Goal: Navigation & Orientation: Find specific page/section

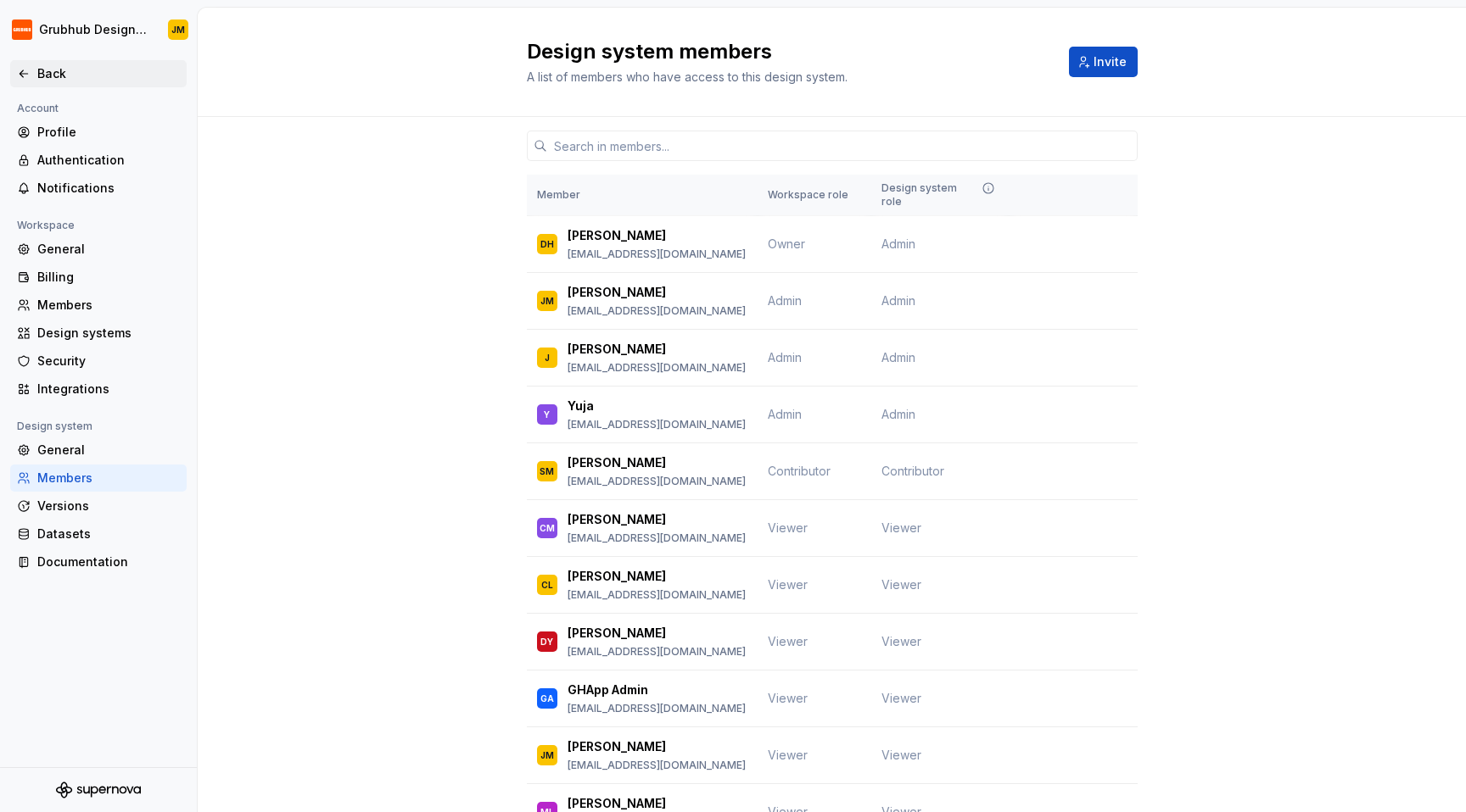
click at [76, 74] on div "Back" at bounding box center [109, 74] width 142 height 17
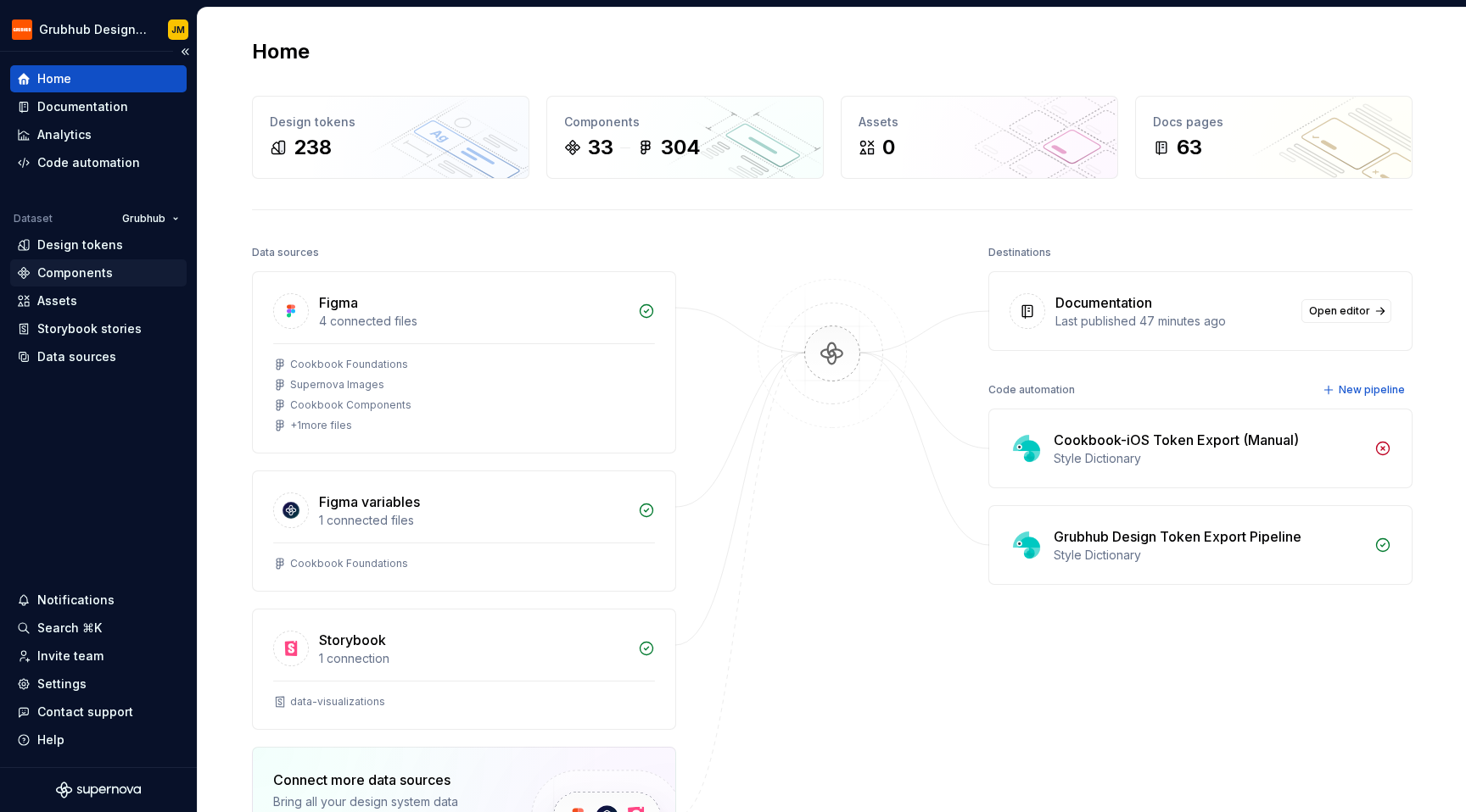
click at [91, 275] on div "Components" at bounding box center [75, 273] width 76 height 17
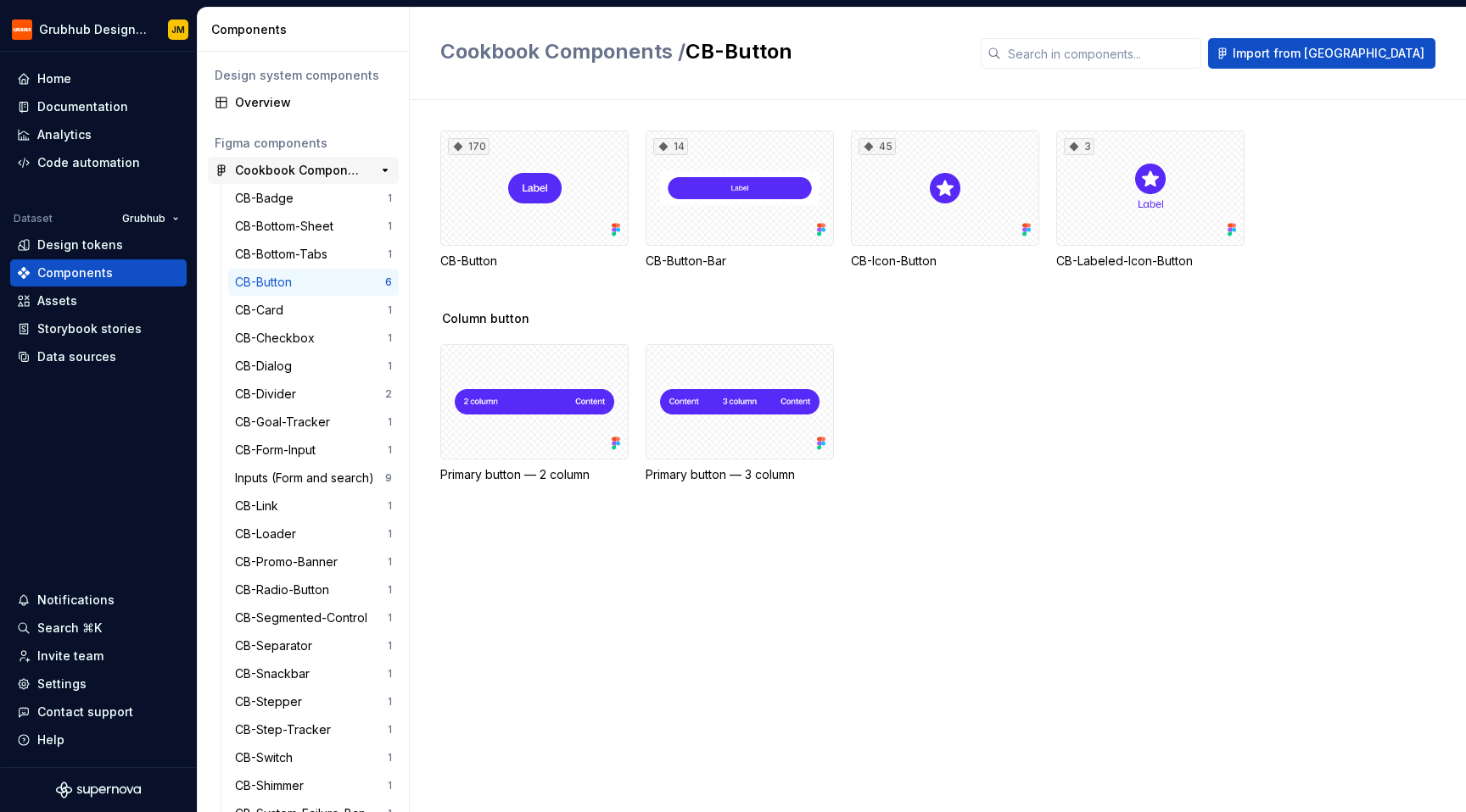
click at [262, 169] on div "Cookbook Components" at bounding box center [297, 171] width 126 height 17
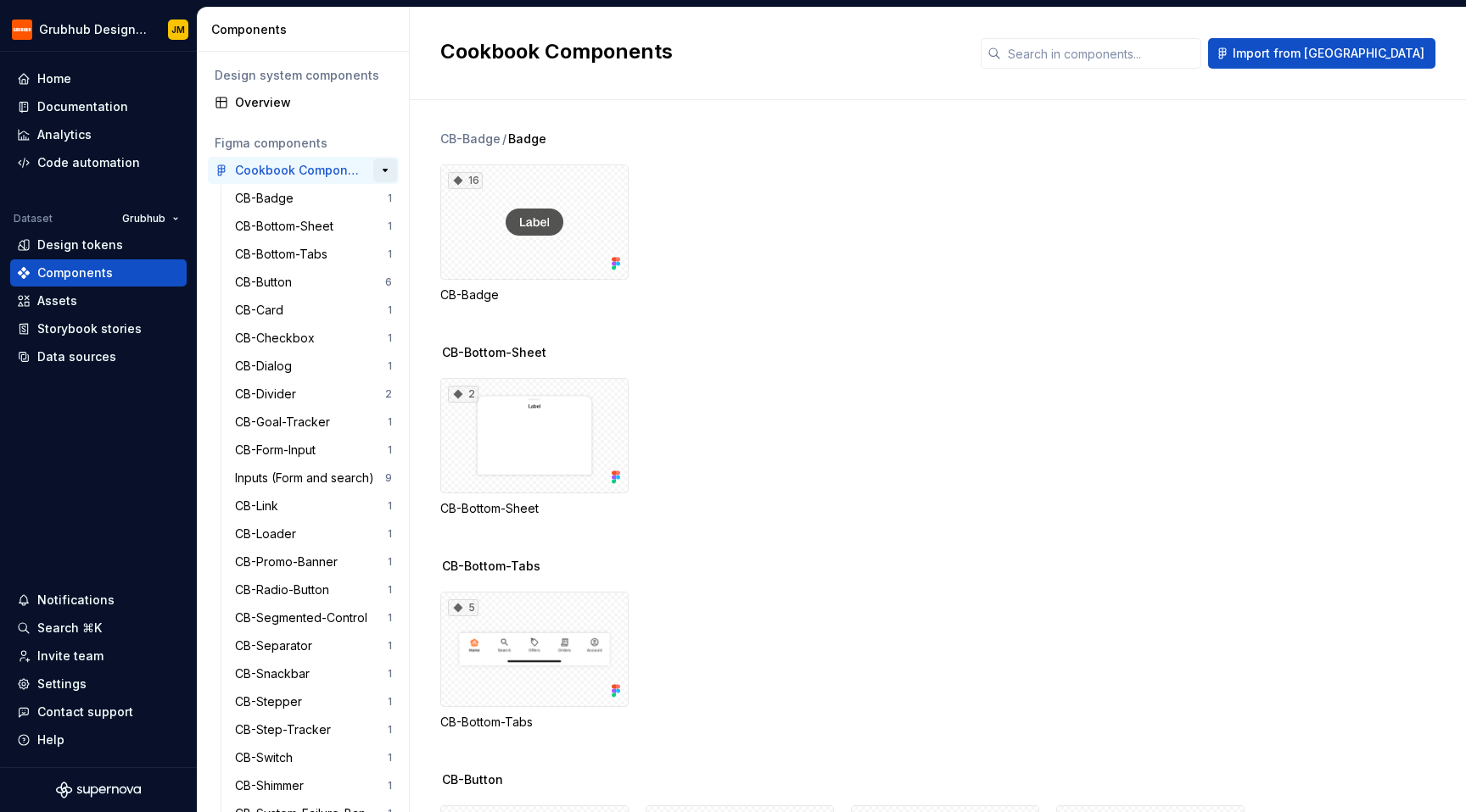
click at [382, 169] on button "button" at bounding box center [385, 170] width 24 height 24
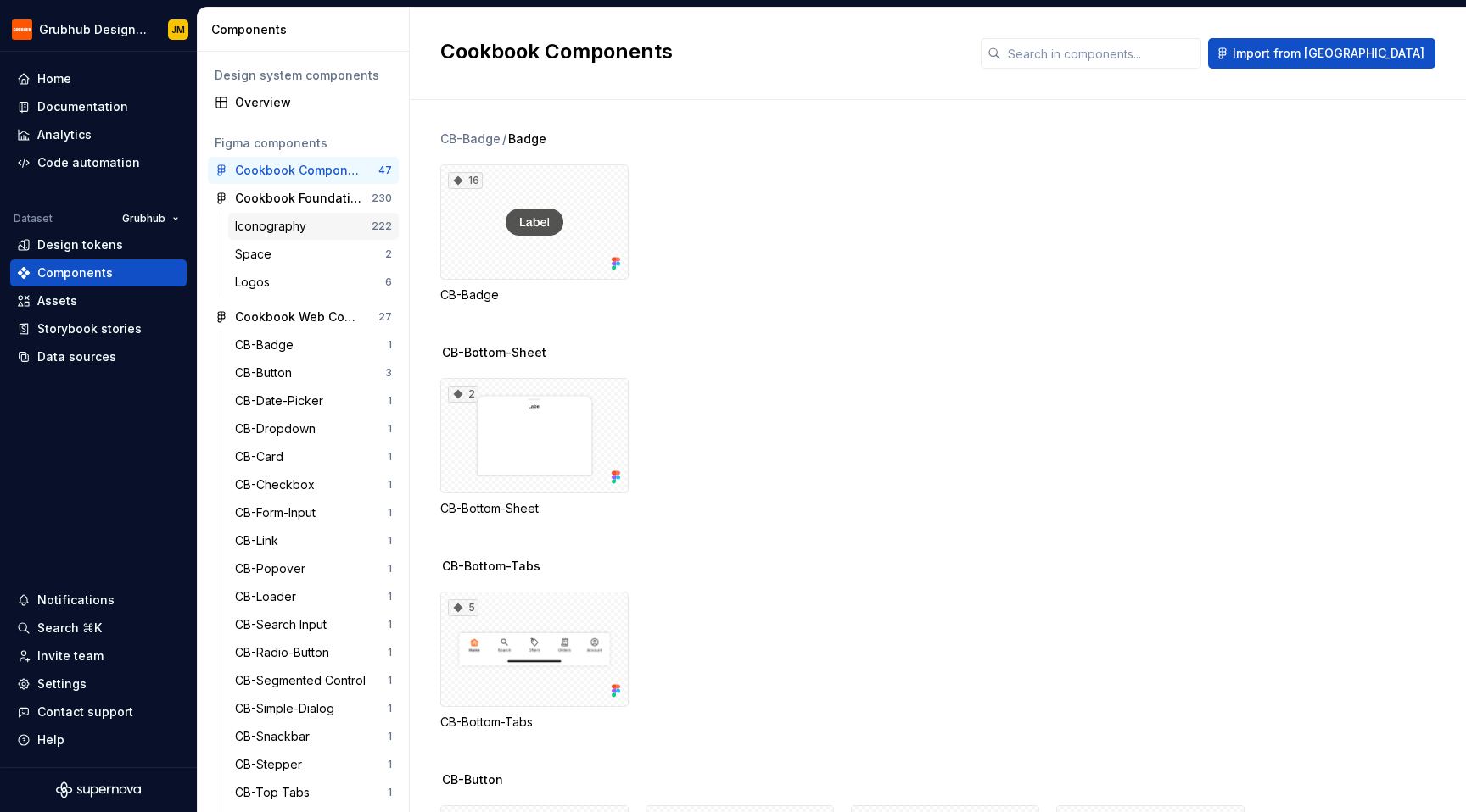
click at [311, 230] on div "Iconography" at bounding box center [273, 227] width 78 height 17
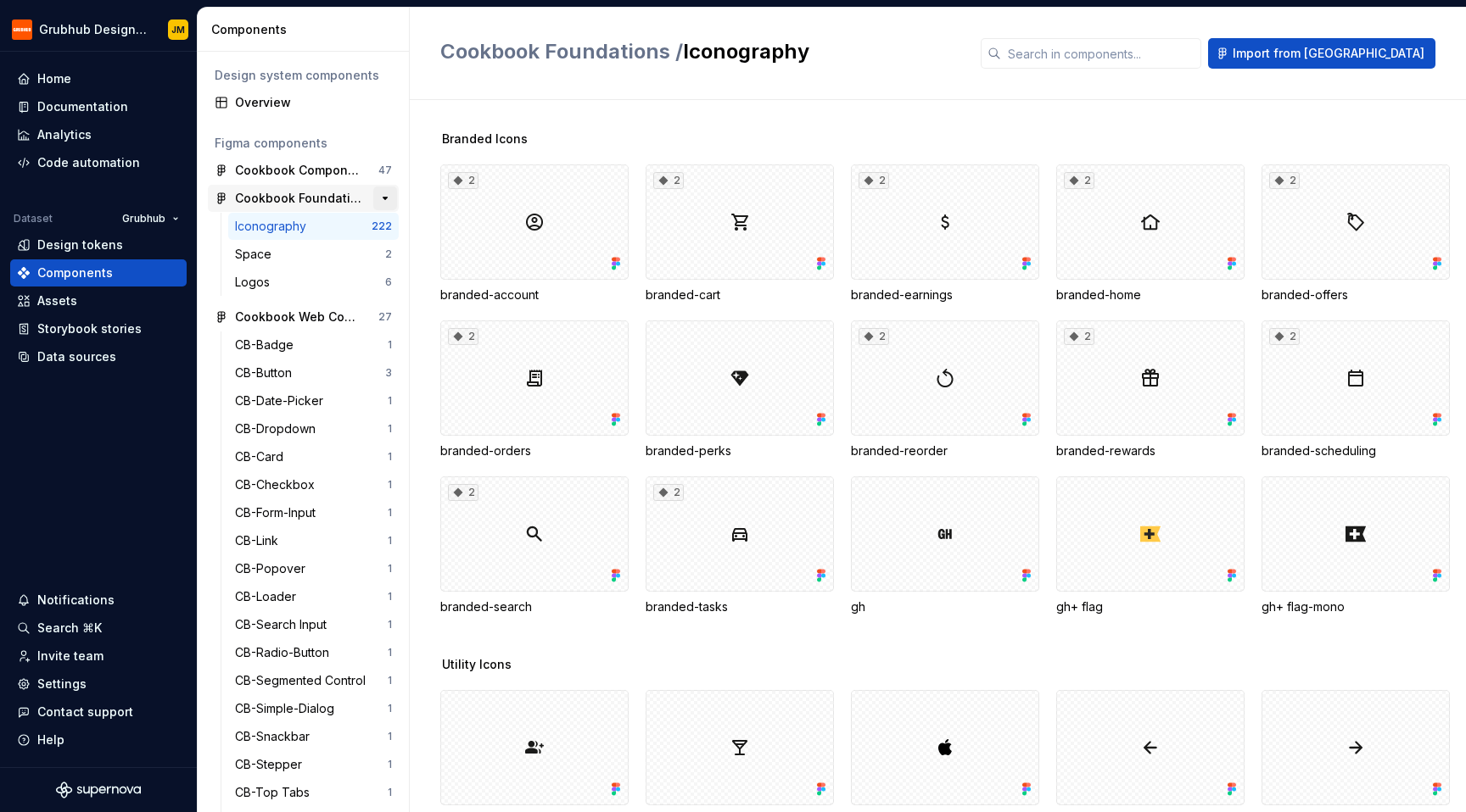
click at [375, 198] on button "button" at bounding box center [385, 198] width 24 height 24
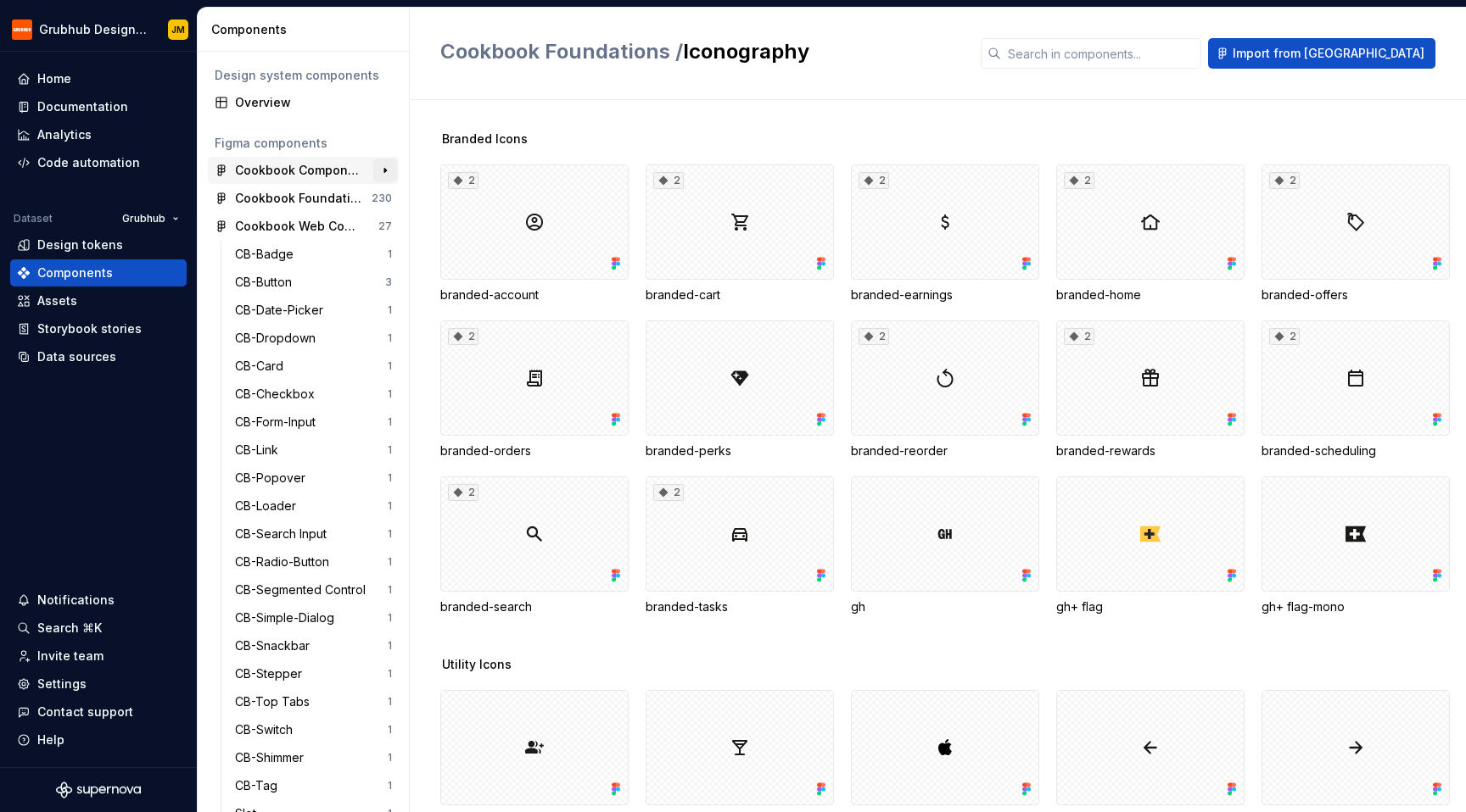
click at [375, 166] on button "button" at bounding box center [385, 170] width 24 height 24
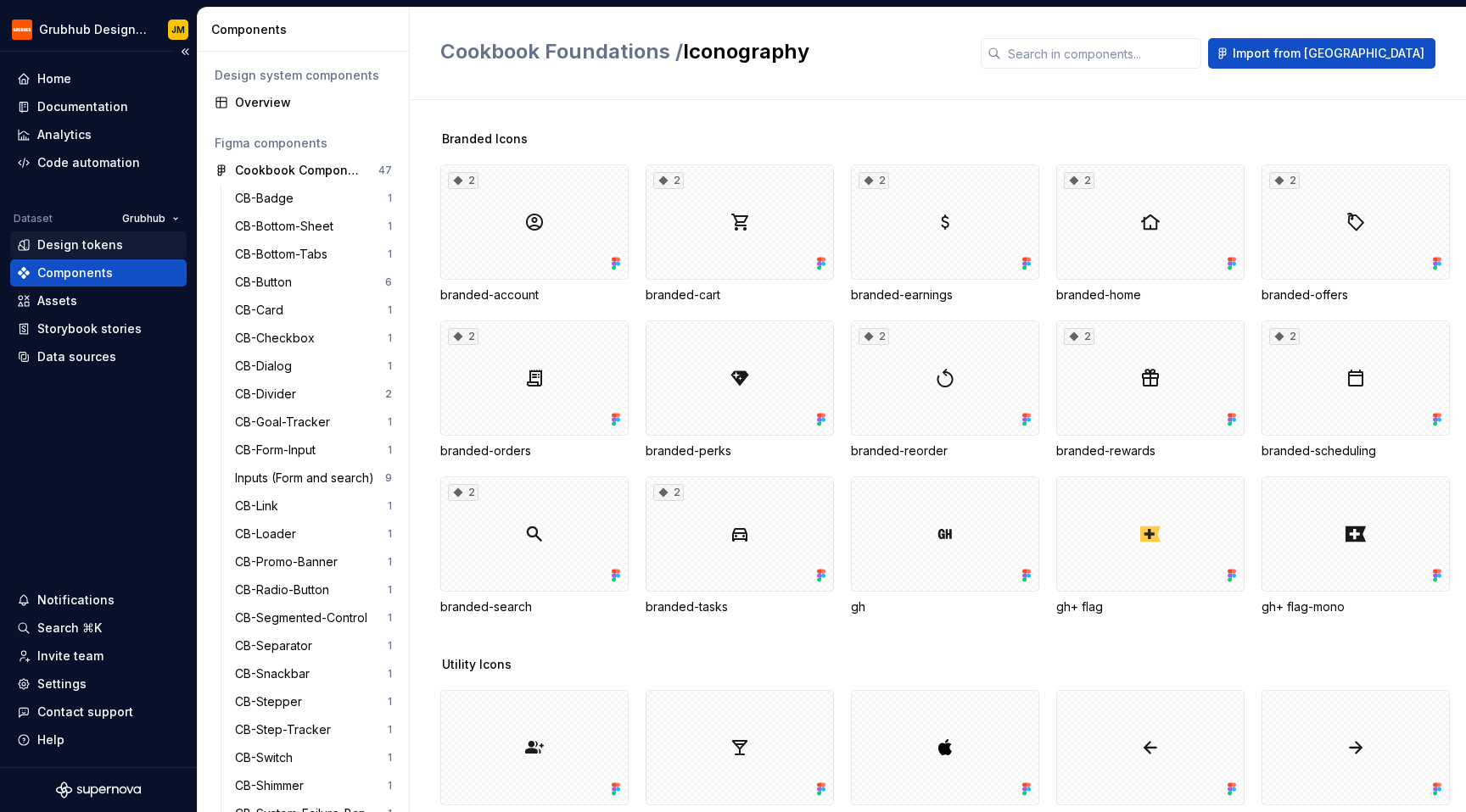
click at [96, 252] on div "Design tokens" at bounding box center [80, 245] width 86 height 17
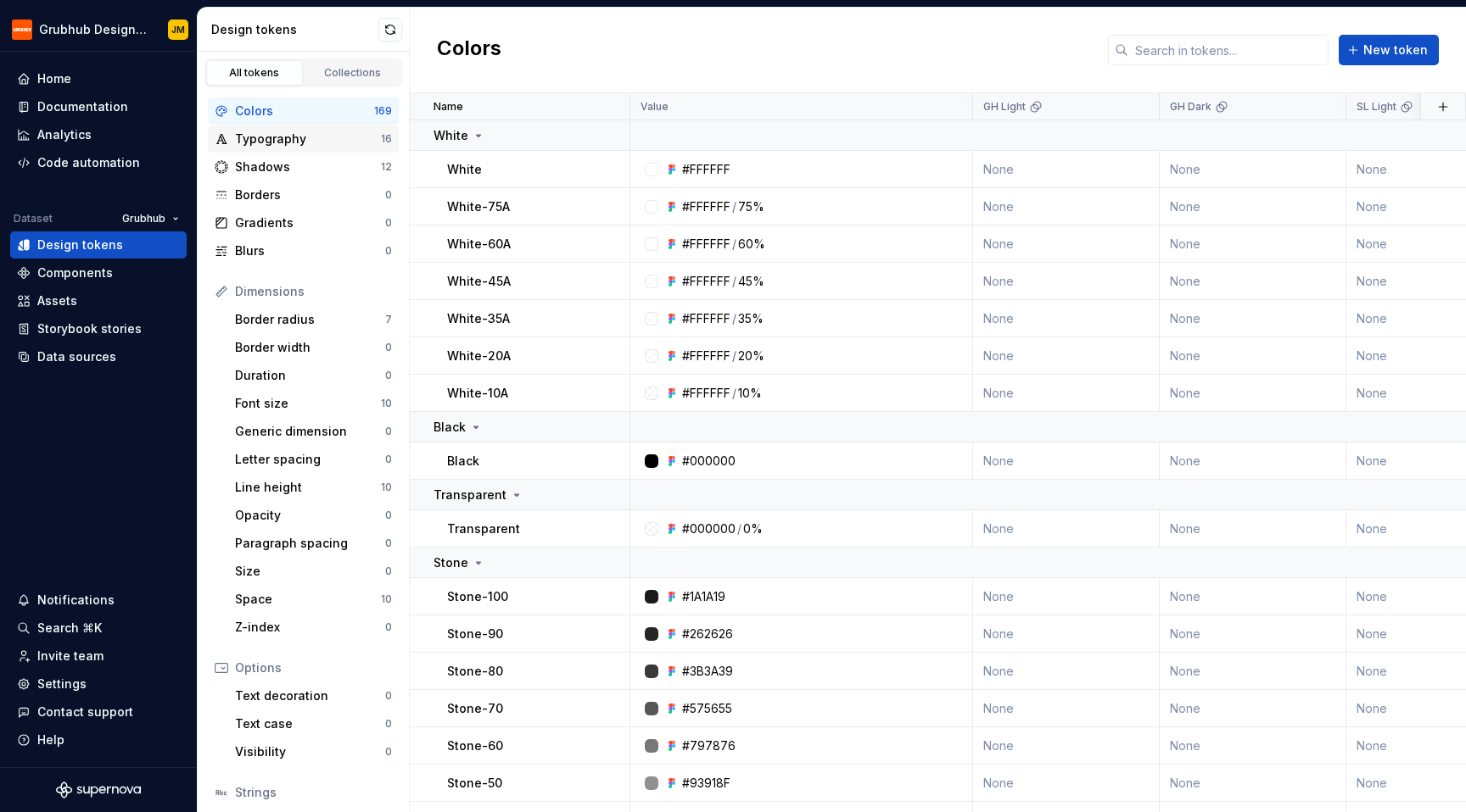
click at [295, 129] on div "Typography 16" at bounding box center [303, 139] width 191 height 27
